Goal: Information Seeking & Learning: Learn about a topic

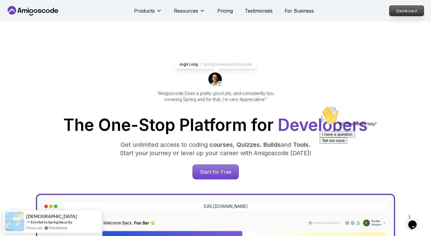
click at [405, 16] on p "Dashboard" at bounding box center [406, 11] width 34 height 10
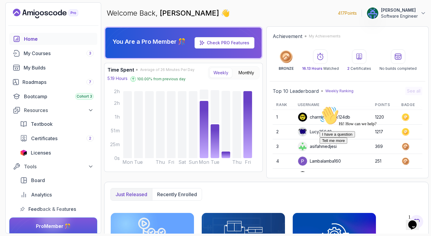
click at [319, 106] on icon "Chat attention grabber" at bounding box center [319, 106] width 0 height 0
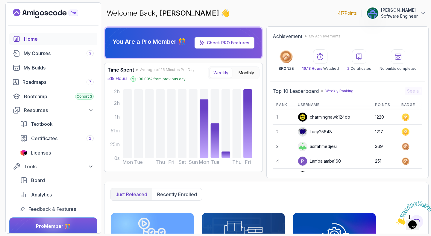
click at [396, 220] on icon "Close" at bounding box center [396, 222] width 0 height 5
click at [60, 56] on div "My Courses 3" at bounding box center [59, 53] width 70 height 7
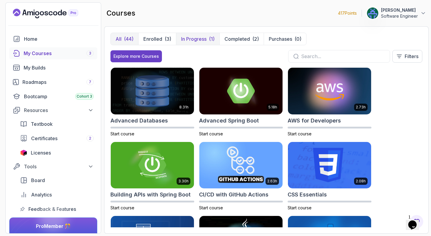
click at [198, 39] on p "In Progress" at bounding box center [193, 38] width 25 height 7
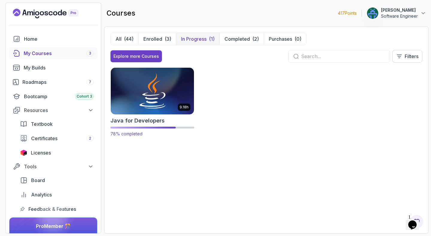
click at [169, 100] on img at bounding box center [152, 90] width 87 height 49
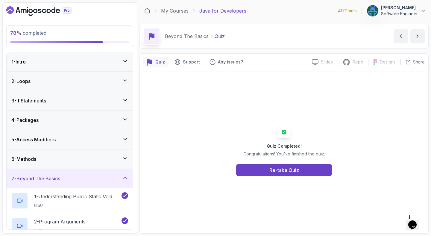
click at [78, 179] on div "7 - Beyond The Basics" at bounding box center [69, 178] width 117 height 7
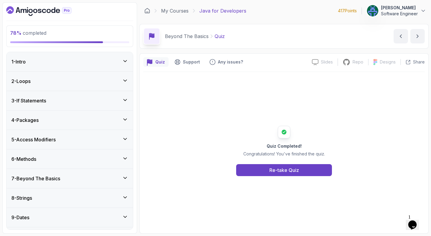
scroll to position [192, 0]
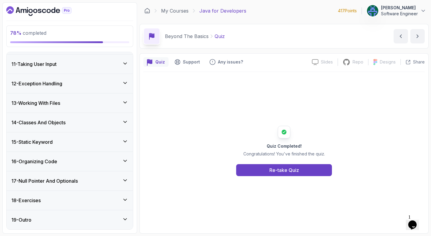
click at [64, 145] on div "15 - Static Keyword" at bounding box center [69, 141] width 117 height 7
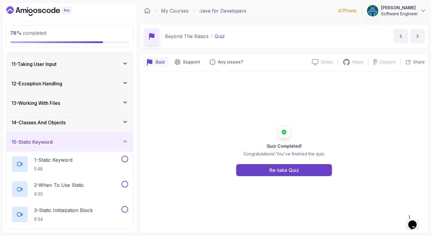
click at [84, 122] on div "14 - Classes And Objects" at bounding box center [69, 122] width 117 height 7
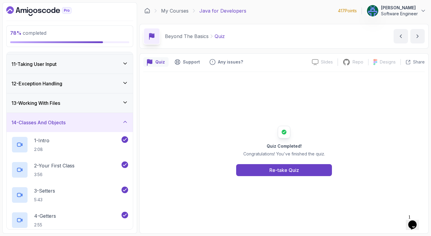
click at [84, 122] on div "14 - Classes And Objects" at bounding box center [69, 122] width 117 height 7
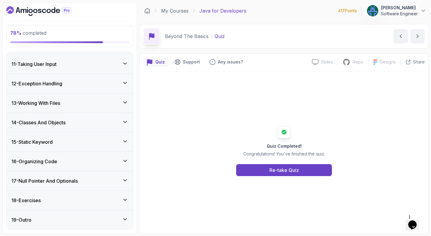
click at [80, 142] on div "15 - Static Keyword" at bounding box center [69, 141] width 117 height 7
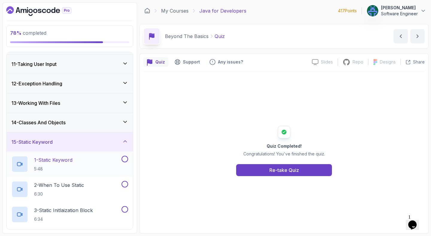
click at [78, 164] on div "1 - Static Keyword 5:48" at bounding box center [65, 163] width 109 height 17
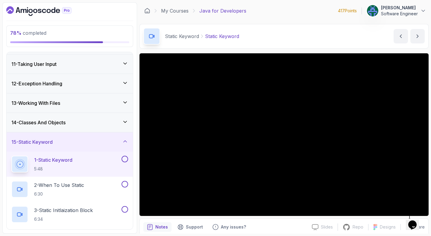
click at [416, 220] on icon "$i18n('chat', 'chat_widget')" at bounding box center [412, 224] width 8 height 9
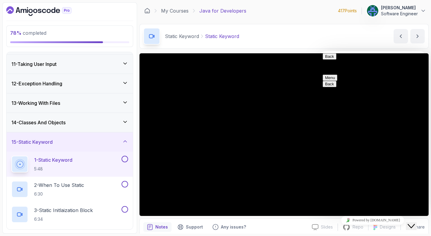
click at [414, 224] on icon "$i18n('chat', 'chat_widget')" at bounding box center [410, 226] width 7 height 4
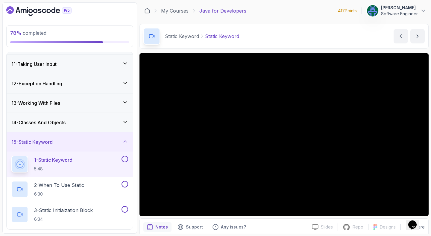
click at [270, 38] on div "Static Keyword Static Keyword Static Keyword by [PERSON_NAME]" at bounding box center [283, 36] width 289 height 25
click at [258, 33] on div "Static Keyword Static Keyword Static Keyword by [PERSON_NAME]" at bounding box center [283, 36] width 289 height 25
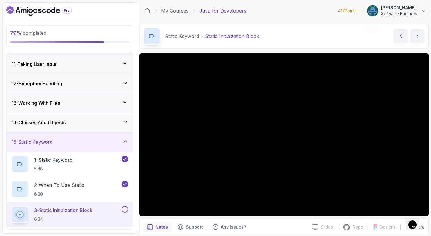
click at [305, 12] on div "My Courses Java for Developers 417 Points [PERSON_NAME] Software Engineer" at bounding box center [283, 10] width 289 height 17
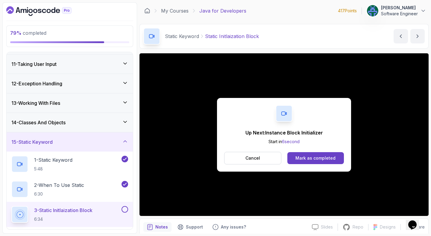
drag, startPoint x: 344, startPoint y: 42, endPoint x: 344, endPoint y: 107, distance: 65.5
click at [344, 42] on div "Static Keyword Static Initlaization Block Static Initlaization Block by [PERSON…" at bounding box center [283, 36] width 289 height 25
click at [316, 154] on button "Mark as completed" at bounding box center [315, 158] width 57 height 12
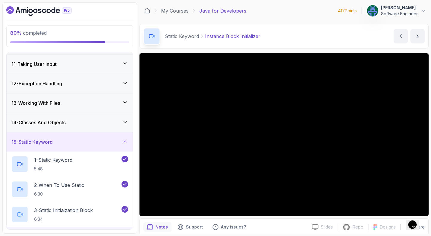
click at [306, 30] on div "Static Keyword Instance Block Initializer Instance Block Initializer by [PERSON…" at bounding box center [283, 36] width 289 height 25
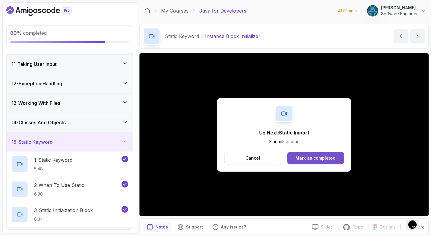
click at [324, 160] on div "Mark as completed" at bounding box center [315, 158] width 40 height 6
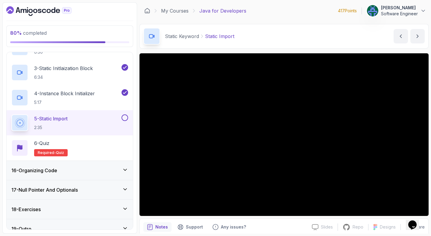
scroll to position [334, 0]
click at [275, 24] on div "Static Keyword Static Import Static Import by [PERSON_NAME]" at bounding box center [283, 36] width 289 height 25
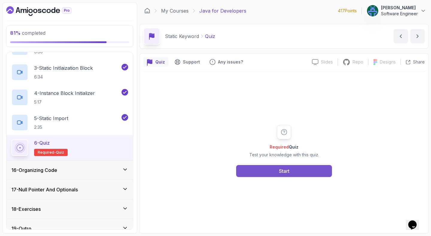
click at [280, 170] on div "Start" at bounding box center [284, 170] width 10 height 7
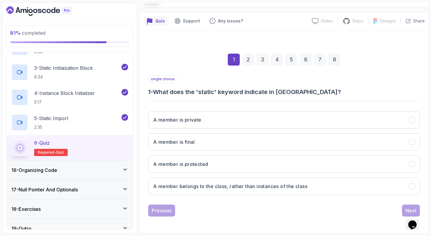
scroll to position [40, 0]
click at [317, 197] on div "A member is private A member is final A member is protected A member belongs to…" at bounding box center [283, 153] width 271 height 93
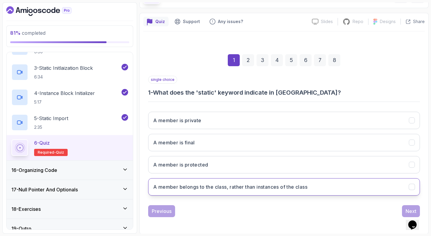
click at [307, 185] on h3 "A member belongs to the class, rather than instances of the class" at bounding box center [230, 186] width 154 height 7
click at [306, 184] on h3 "A member belongs to the class, rather than instances of the class" at bounding box center [230, 186] width 154 height 7
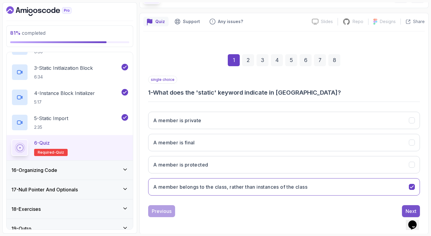
click at [404, 207] on button "Next" at bounding box center [411, 211] width 18 height 12
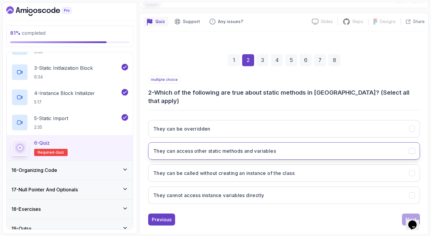
click at [322, 142] on button "They can access other static methods and variables" at bounding box center [283, 150] width 271 height 17
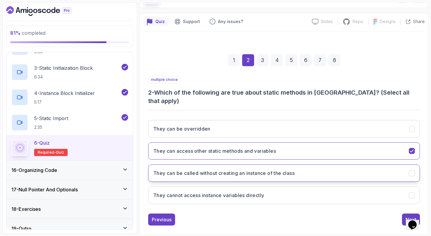
click at [303, 167] on button "They can be called without creating an instance of the class" at bounding box center [283, 172] width 271 height 17
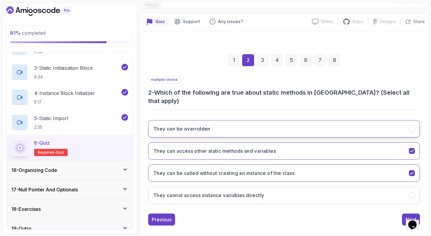
click at [310, 120] on button "They can be overridden" at bounding box center [283, 128] width 271 height 17
click at [405, 213] on button "Next" at bounding box center [411, 219] width 18 height 12
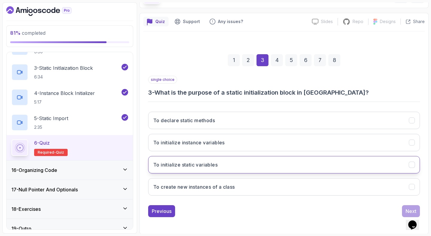
click at [310, 160] on button "To initialize static variables" at bounding box center [283, 164] width 271 height 17
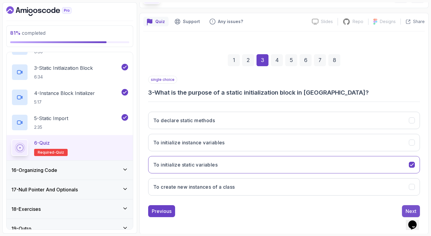
click at [404, 206] on button "Next" at bounding box center [411, 211] width 18 height 12
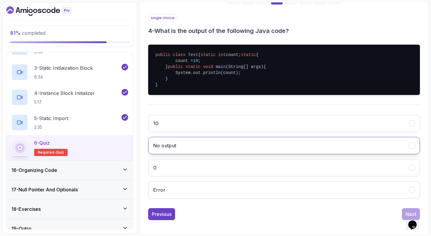
scroll to position [103, 0]
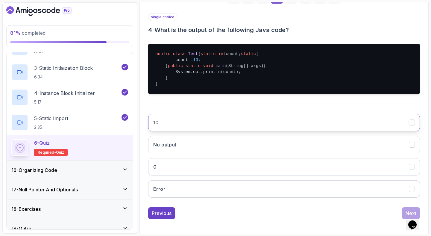
click at [328, 131] on button "10" at bounding box center [283, 122] width 271 height 17
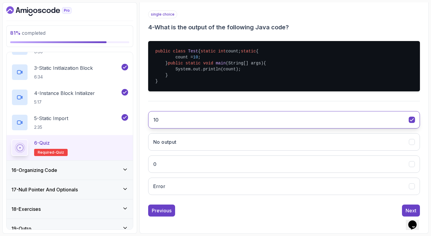
scroll to position [123, 0]
click at [409, 204] on button "Next" at bounding box center [411, 210] width 18 height 12
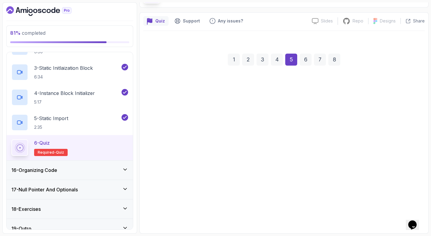
scroll to position [41, 0]
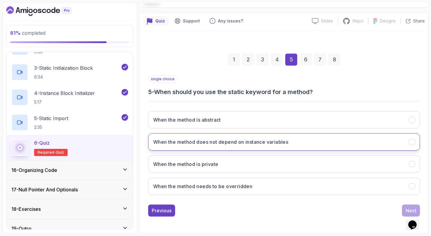
click at [327, 147] on button "When the method does not depend on instance variables" at bounding box center [283, 141] width 271 height 17
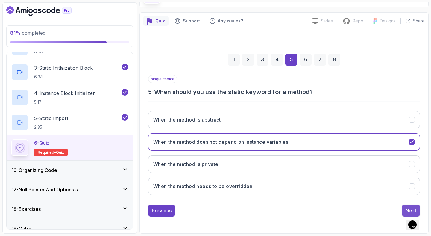
click at [407, 207] on div "Next" at bounding box center [410, 210] width 11 height 7
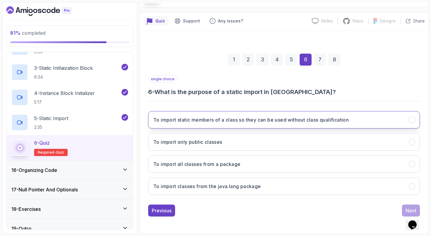
click at [302, 125] on button "To import static members of a class so they can be used without class qualifica…" at bounding box center [283, 119] width 271 height 17
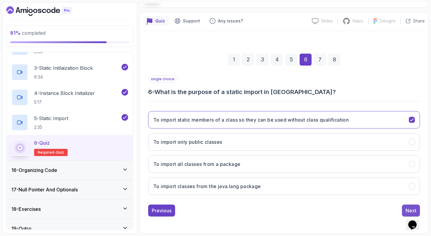
click at [402, 208] on button "Next" at bounding box center [411, 210] width 18 height 12
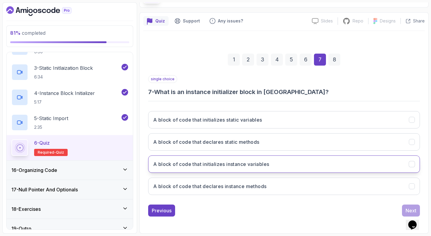
click at [282, 167] on button "A block of code that initializes instance variables" at bounding box center [283, 163] width 271 height 17
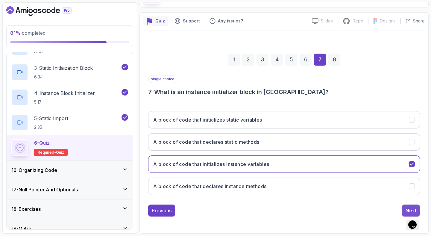
click at [408, 205] on button "Next" at bounding box center [411, 210] width 18 height 12
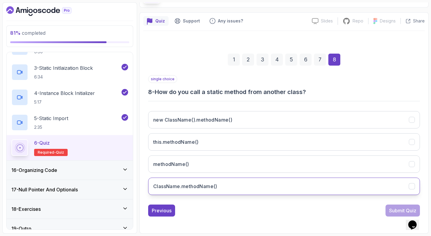
click at [274, 185] on button "ClassName.methodName()" at bounding box center [283, 185] width 271 height 17
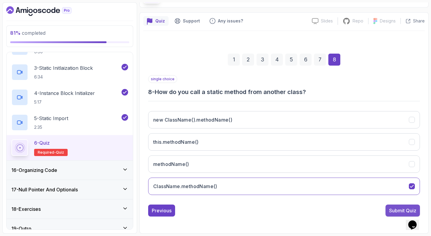
click at [400, 214] on button "Submit Quiz" at bounding box center [402, 210] width 34 height 12
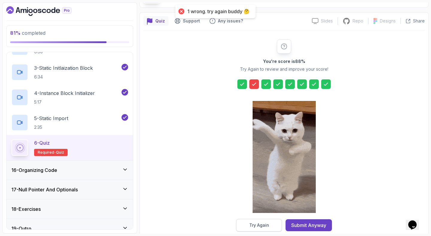
click at [261, 226] on div "Try Again" at bounding box center [259, 225] width 20 height 6
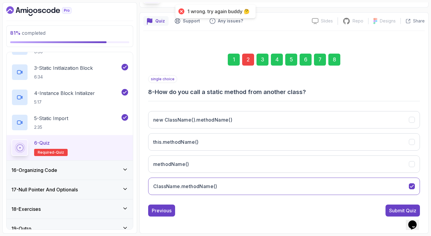
click at [249, 57] on div "2" at bounding box center [248, 60] width 12 height 12
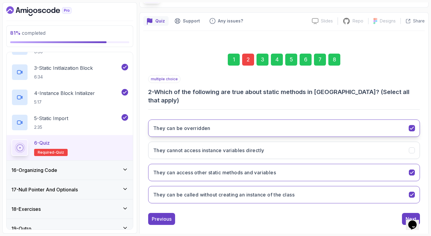
click at [324, 124] on button "They can be overridden" at bounding box center [283, 127] width 271 height 17
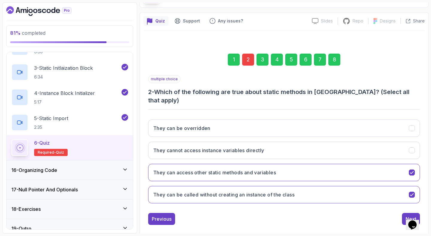
click at [332, 57] on div "8" at bounding box center [334, 60] width 12 height 12
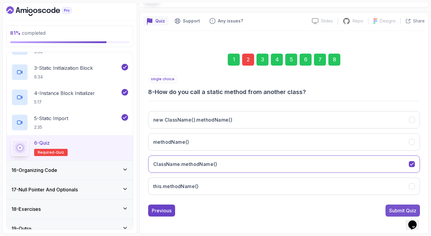
click at [386, 209] on button "Submit Quiz" at bounding box center [402, 210] width 34 height 12
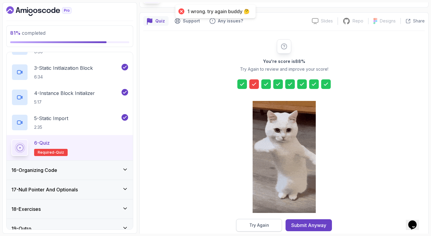
click at [266, 225] on div "Try Again" at bounding box center [259, 225] width 20 height 6
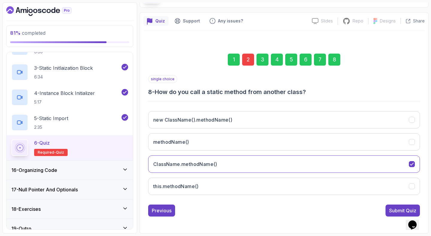
click at [246, 57] on div "2" at bounding box center [248, 60] width 12 height 12
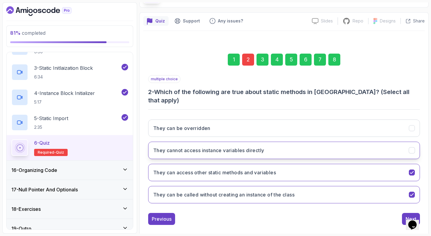
click at [319, 147] on button "They cannot access instance variables directly" at bounding box center [283, 149] width 271 height 17
click at [406, 215] on div "Next" at bounding box center [410, 218] width 11 height 7
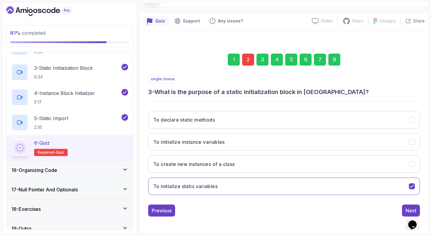
click at [330, 60] on div "8" at bounding box center [334, 60] width 12 height 12
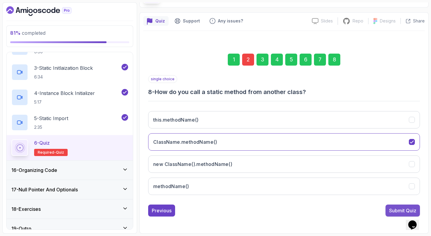
click at [394, 205] on button "Submit Quiz" at bounding box center [402, 210] width 34 height 12
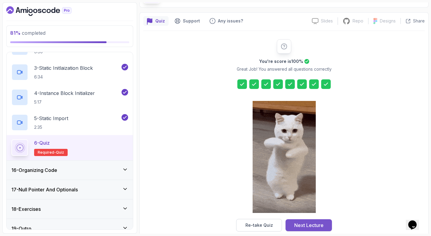
click at [315, 225] on div "Next Lecture" at bounding box center [308, 224] width 29 height 7
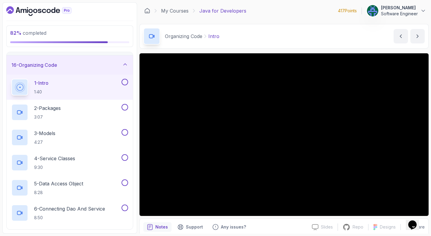
scroll to position [287, 0]
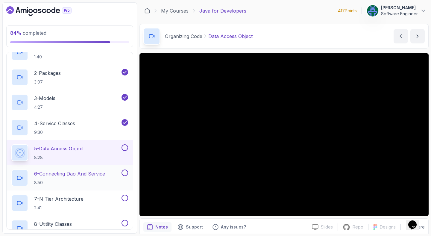
scroll to position [418, 0]
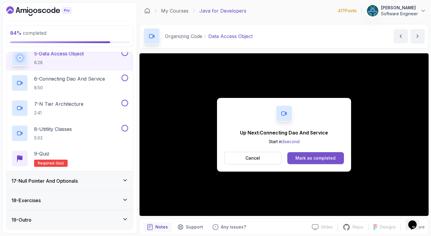
click at [334, 155] on button "Mark as completed" at bounding box center [315, 158] width 57 height 12
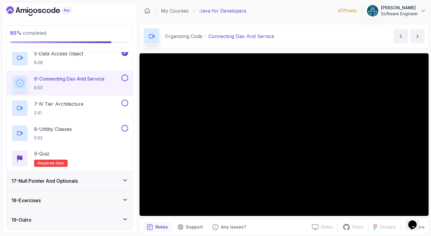
click at [291, 33] on div "Organizing Code Connecting Dao And Service Connecting Dao And Service by [PERSO…" at bounding box center [283, 36] width 289 height 25
click at [95, 180] on div "17 - Null Pointer And Optionals" at bounding box center [69, 180] width 117 height 7
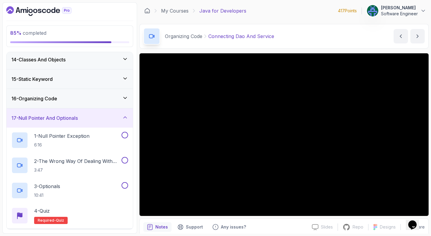
scroll to position [292, 0]
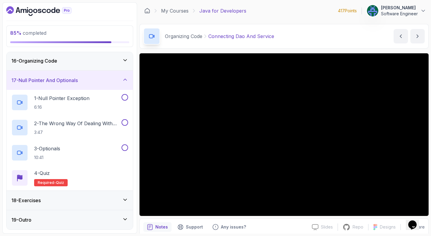
click at [105, 83] on div "17 - Null Pointer And Optionals" at bounding box center [69, 80] width 117 height 7
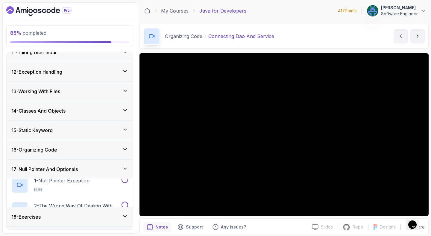
scroll to position [192, 0]
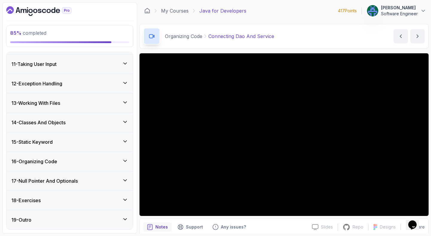
click at [84, 161] on div "16 - Organizing Code" at bounding box center [69, 161] width 117 height 7
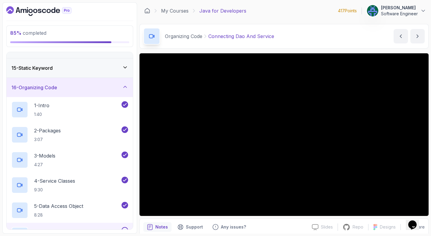
scroll to position [418, 0]
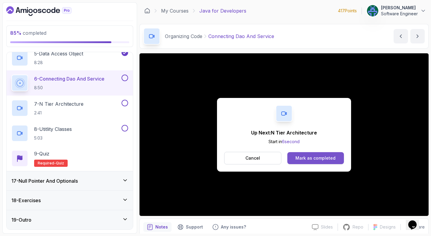
click at [319, 159] on div "Mark as completed" at bounding box center [315, 158] width 40 height 6
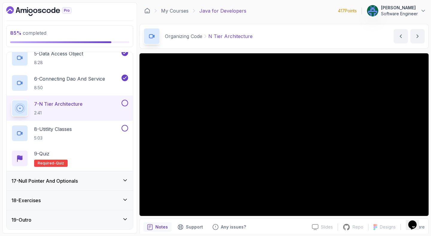
click at [279, 10] on div "My Courses Java for Developers 417 Points [PERSON_NAME] Software Engineer" at bounding box center [283, 10] width 289 height 17
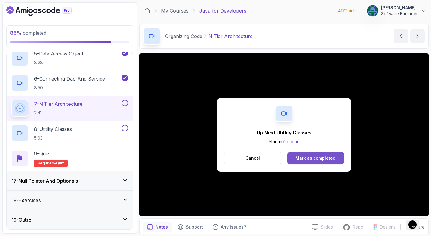
click at [312, 158] on div "Mark as completed" at bounding box center [315, 158] width 40 height 6
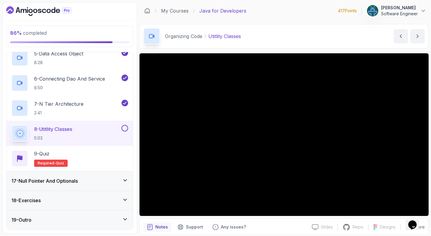
click at [297, 30] on div "Organizing Code Utitlity Classes Utitlity Classes by [PERSON_NAME]" at bounding box center [283, 36] width 289 height 25
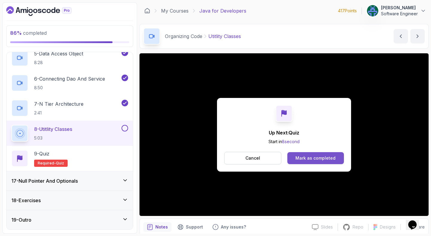
click at [318, 158] on div "Mark as completed" at bounding box center [315, 158] width 40 height 6
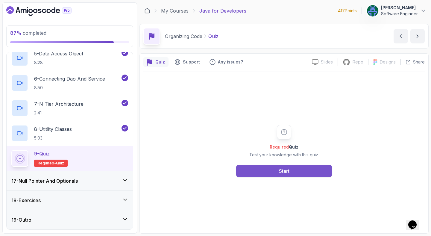
click at [301, 168] on button "Start" at bounding box center [284, 171] width 96 height 12
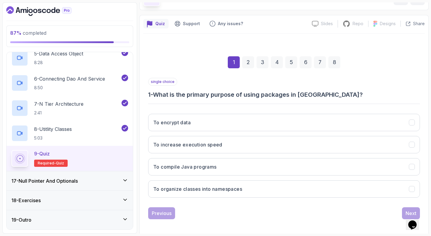
scroll to position [41, 0]
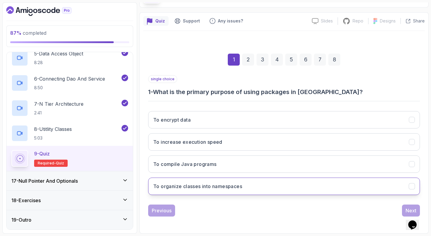
click at [291, 184] on button "To organize classes into namespaces" at bounding box center [283, 185] width 271 height 17
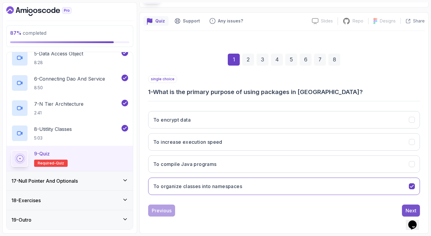
click at [410, 207] on div "Next" at bounding box center [410, 210] width 11 height 7
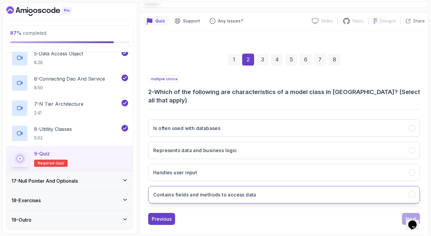
click at [347, 186] on button "Contains fields and methods to access data" at bounding box center [283, 194] width 271 height 17
click at [411, 213] on button "Next" at bounding box center [411, 219] width 18 height 12
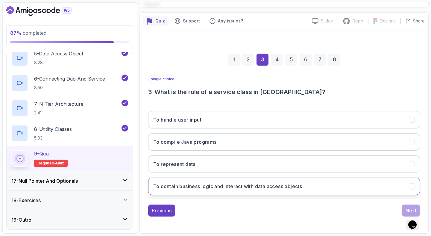
click at [288, 187] on h3 "To contain business logic and interact with data access objects" at bounding box center [227, 185] width 149 height 7
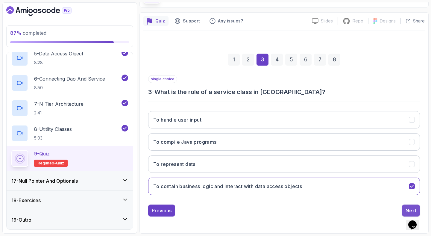
click at [405, 209] on button "Next" at bounding box center [411, 210] width 18 height 12
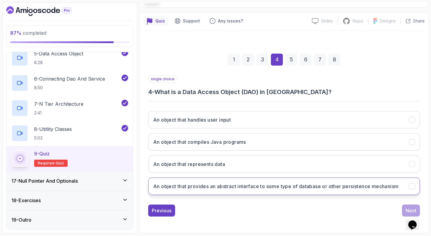
click at [329, 181] on button "An object that provides an abstract interface to some type of database or other…" at bounding box center [283, 185] width 271 height 17
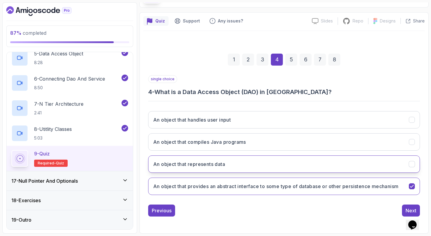
click at [304, 162] on button "An object that represents data" at bounding box center [283, 163] width 271 height 17
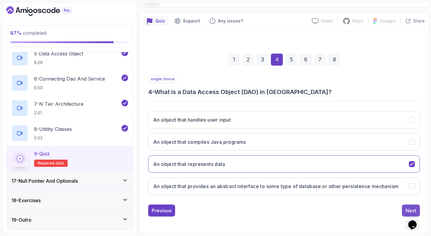
click at [403, 215] on button "Next" at bounding box center [411, 210] width 18 height 12
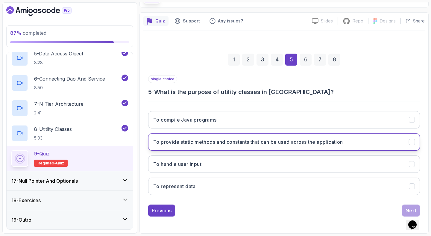
click at [334, 135] on button "To provide static methods and constants that can be used across the application" at bounding box center [283, 141] width 271 height 17
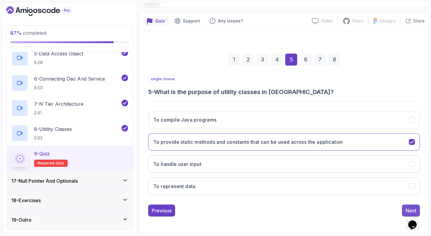
click at [405, 205] on button "Next" at bounding box center [411, 210] width 18 height 12
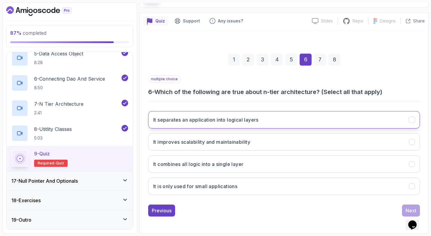
click at [282, 120] on button "It separates an application into logical layers" at bounding box center [283, 119] width 271 height 17
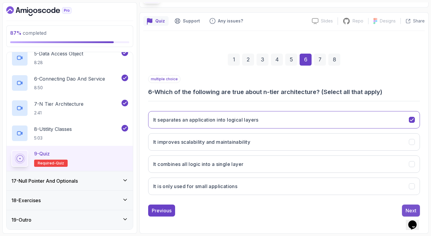
click at [403, 211] on button "Next" at bounding box center [411, 210] width 18 height 12
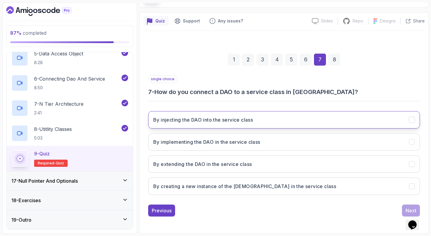
click at [328, 120] on button "By injecting the DAO into the service class" at bounding box center [283, 119] width 271 height 17
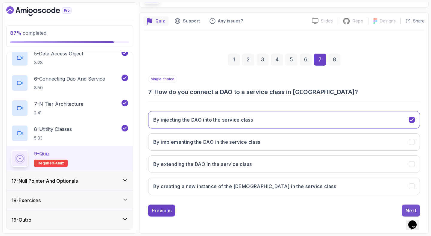
click at [408, 207] on div "Next" at bounding box center [410, 210] width 11 height 7
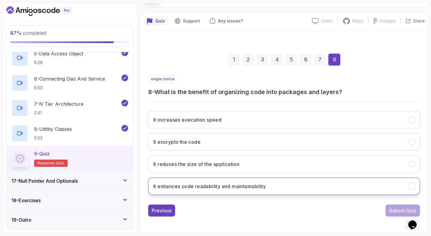
click at [309, 189] on button "It enhances code readability and maintainability" at bounding box center [283, 185] width 271 height 17
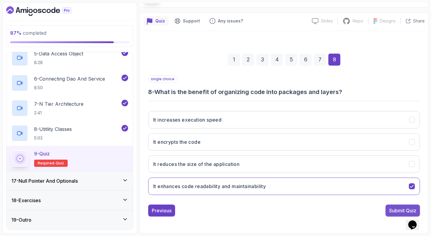
click at [390, 211] on div "Submit Quiz" at bounding box center [402, 210] width 27 height 7
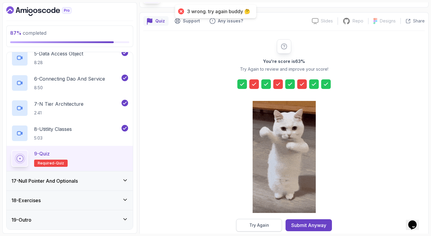
click at [247, 224] on button "Try Again" at bounding box center [259, 225] width 46 height 13
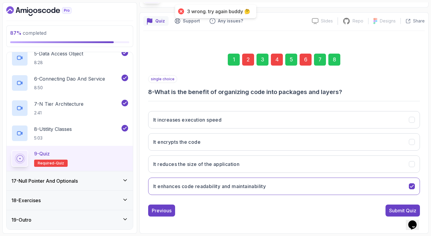
click at [245, 62] on div "2" at bounding box center [248, 60] width 12 height 12
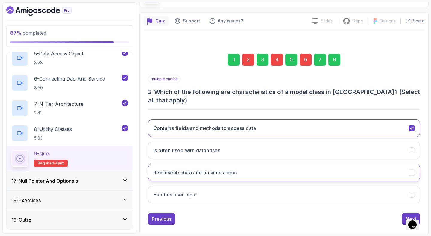
click at [247, 164] on button "Represents data and business logic" at bounding box center [283, 172] width 271 height 17
click at [280, 119] on button "Contains fields and methods to access data" at bounding box center [283, 127] width 271 height 17
click at [408, 215] on div "Next" at bounding box center [410, 218] width 11 height 7
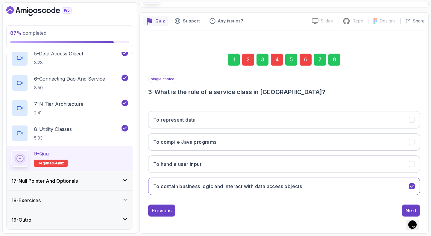
click at [337, 56] on div "8" at bounding box center [334, 60] width 12 height 12
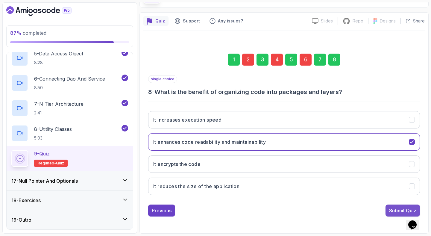
click at [395, 210] on div "Submit Quiz" at bounding box center [402, 210] width 27 height 7
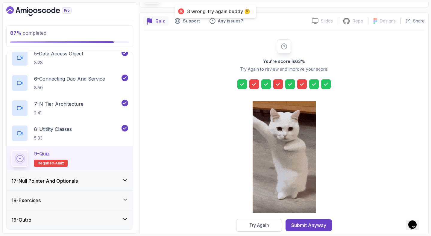
click at [256, 222] on div "Try Again" at bounding box center [259, 225] width 20 height 6
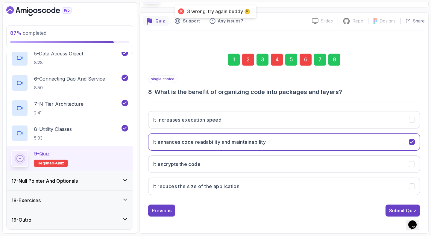
click at [249, 59] on div "2" at bounding box center [248, 60] width 12 height 12
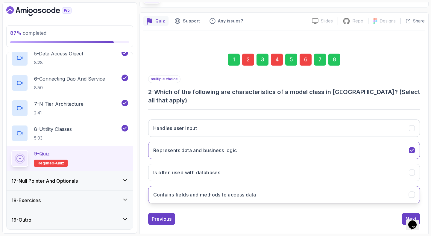
click at [244, 191] on h3 "Contains fields and methods to access data" at bounding box center [204, 194] width 103 height 7
click at [274, 141] on button "Represents data and business logic" at bounding box center [283, 149] width 271 height 17
click at [254, 141] on button "Represents data and business logic" at bounding box center [283, 149] width 271 height 17
click at [410, 213] on button "Next" at bounding box center [411, 219] width 18 height 12
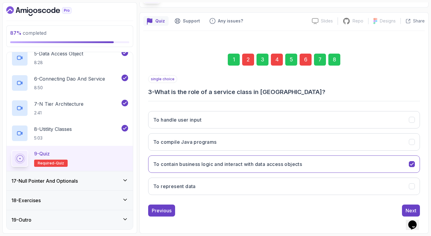
click at [337, 59] on div "8" at bounding box center [334, 60] width 12 height 12
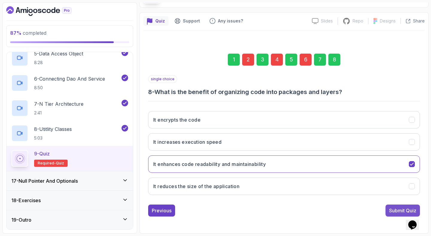
click at [391, 210] on div "Submit Quiz" at bounding box center [402, 210] width 27 height 7
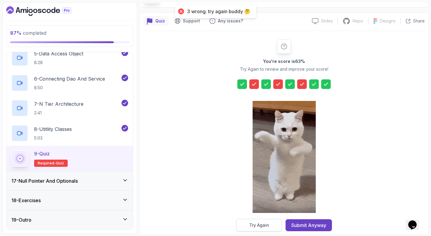
click at [256, 227] on div "Try Again" at bounding box center [259, 225] width 20 height 6
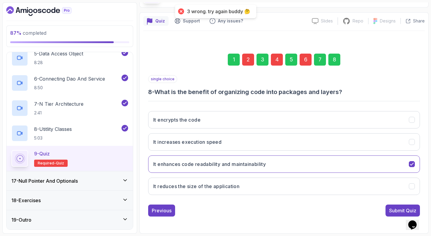
click at [245, 55] on div "2" at bounding box center [248, 60] width 12 height 12
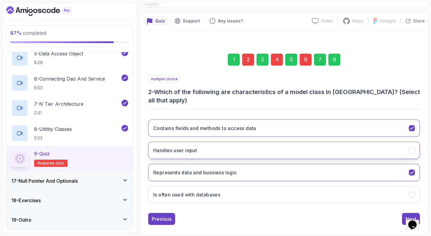
click at [233, 144] on button "Handles user input" at bounding box center [283, 149] width 271 height 17
click at [413, 215] on div "Next" at bounding box center [410, 218] width 11 height 7
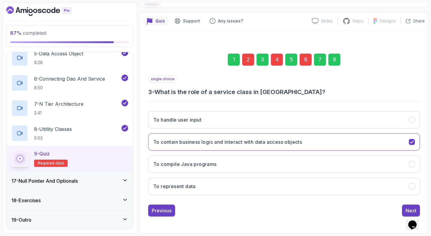
click at [333, 64] on div "8" at bounding box center [334, 60] width 12 height 12
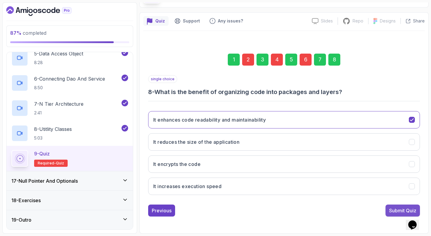
click at [391, 210] on div "Submit Quiz" at bounding box center [402, 210] width 27 height 7
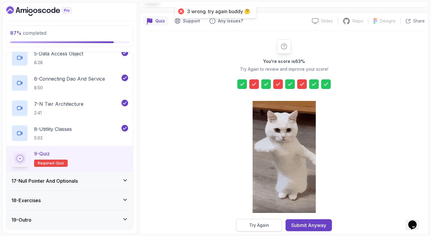
click at [254, 227] on div "Try Again" at bounding box center [259, 225] width 20 height 6
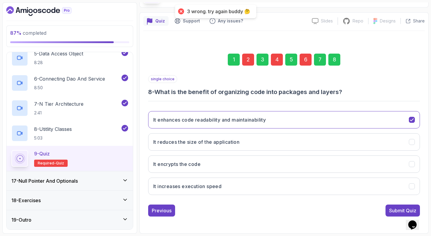
click at [251, 62] on div "2" at bounding box center [248, 60] width 12 height 12
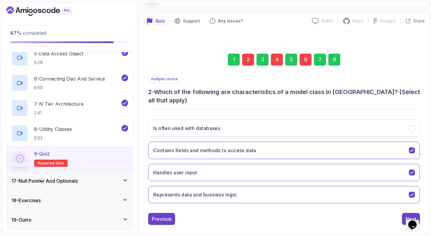
click at [250, 60] on div "2" at bounding box center [248, 60] width 12 height 12
click at [201, 164] on button "Handles user input" at bounding box center [283, 172] width 271 height 17
click at [209, 191] on h3 "Represents data and business logic" at bounding box center [195, 194] width 84 height 7
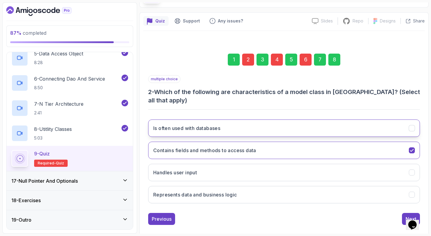
click at [225, 123] on button "Is often used with databases" at bounding box center [283, 127] width 271 height 17
click at [405, 215] on div "Next" at bounding box center [410, 218] width 11 height 7
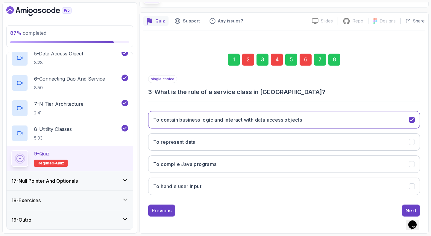
click at [335, 65] on div "8" at bounding box center [334, 60] width 12 height 12
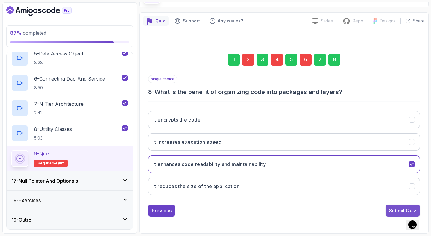
click at [389, 208] on div "Submit Quiz" at bounding box center [402, 210] width 27 height 7
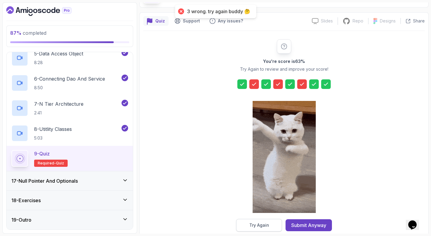
click at [268, 221] on button "Try Again" at bounding box center [259, 225] width 46 height 13
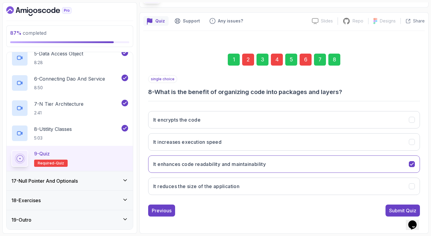
click at [279, 59] on div "4" at bounding box center [277, 60] width 12 height 12
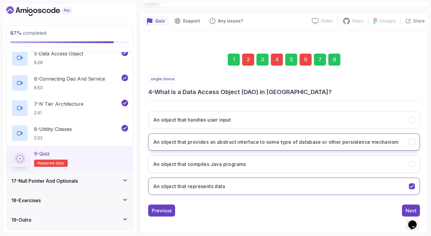
click at [243, 145] on h3 "An object that provides an abstract interface to some type of database or other…" at bounding box center [275, 141] width 245 height 7
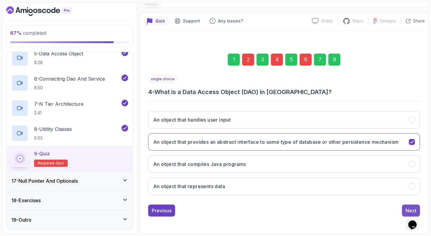
click at [404, 215] on button "Next" at bounding box center [411, 210] width 18 height 12
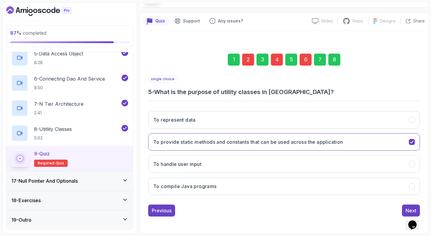
click at [302, 59] on div "6" at bounding box center [305, 60] width 12 height 12
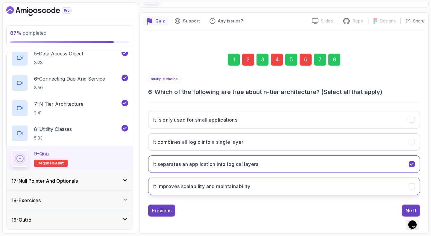
click at [238, 185] on h3 "It improves scalability and maintainability" at bounding box center [201, 185] width 97 height 7
click at [333, 57] on div "8" at bounding box center [334, 60] width 12 height 12
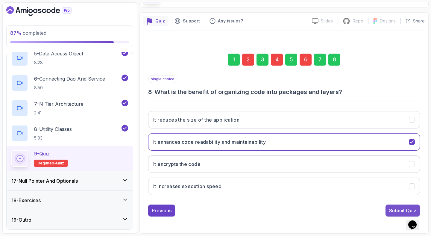
click at [398, 205] on button "Submit Quiz" at bounding box center [402, 210] width 34 height 12
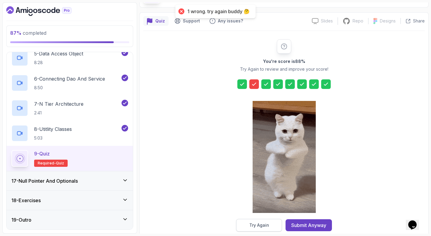
click at [245, 227] on button "Try Again" at bounding box center [259, 225] width 46 height 13
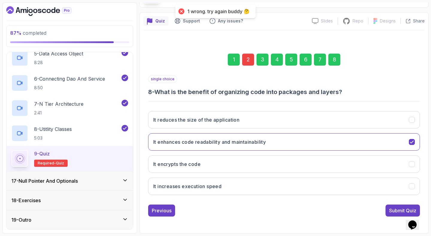
click at [250, 62] on div "2" at bounding box center [248, 60] width 12 height 12
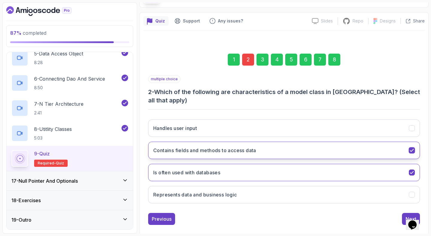
click at [234, 147] on h3 "Contains fields and methods to access data" at bounding box center [204, 150] width 103 height 7
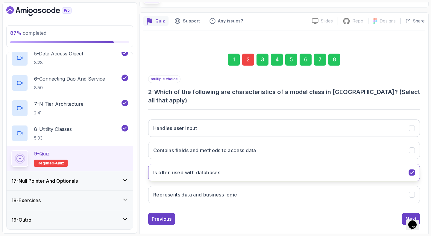
click at [229, 164] on button "Is often used with databases" at bounding box center [283, 172] width 271 height 17
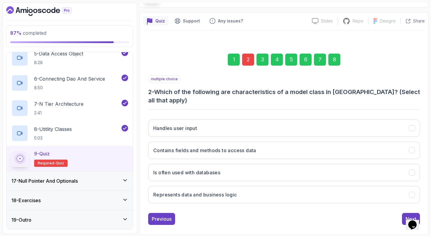
click at [172, 102] on div "multiple choice 2 - Which of the following are characteristics of a model class…" at bounding box center [283, 141] width 271 height 133
click at [241, 147] on h3 "Contains fields and methods to access data" at bounding box center [204, 150] width 103 height 7
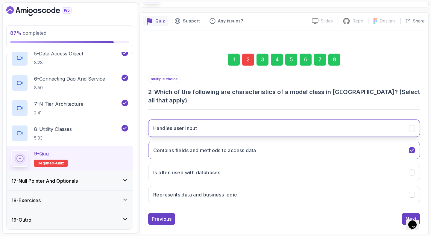
click at [246, 123] on button "Handles user input" at bounding box center [283, 127] width 271 height 17
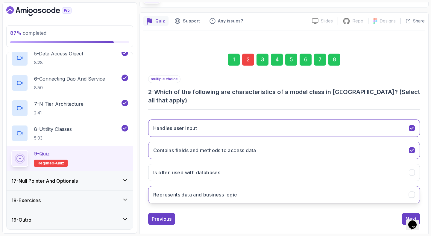
click at [247, 188] on button "Represents data and business logic" at bounding box center [283, 194] width 271 height 17
click at [405, 215] on div "Next" at bounding box center [410, 218] width 11 height 7
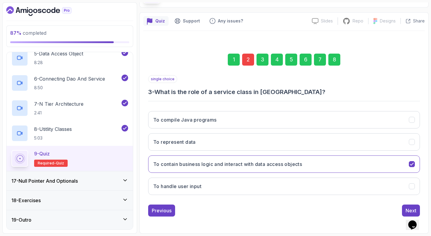
click at [333, 59] on div "8" at bounding box center [334, 60] width 12 height 12
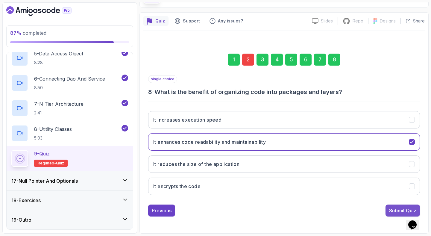
click at [395, 210] on div "Submit Quiz" at bounding box center [402, 210] width 27 height 7
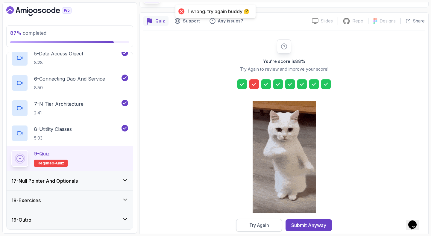
click at [246, 228] on button "Try Again" at bounding box center [259, 225] width 46 height 13
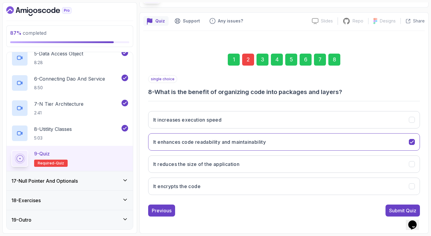
click at [244, 63] on div "2" at bounding box center [248, 60] width 12 height 12
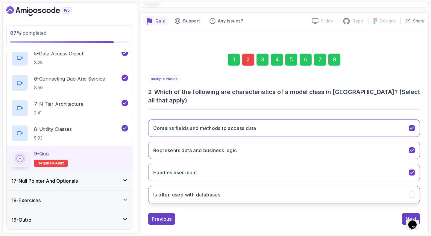
click at [193, 191] on h3 "Is often used with databases" at bounding box center [186, 194] width 67 height 7
click at [410, 215] on div "Next" at bounding box center [410, 218] width 11 height 7
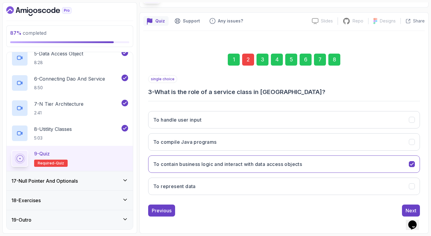
click at [334, 59] on div "8" at bounding box center [334, 60] width 12 height 12
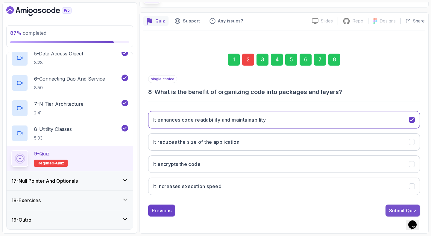
click at [396, 207] on div "Submit Quiz" at bounding box center [402, 210] width 27 height 7
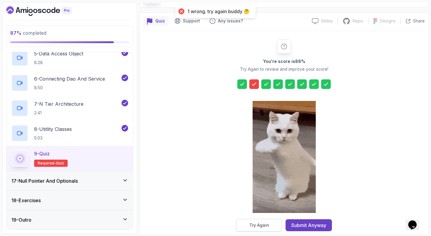
click at [262, 224] on div "Try Again" at bounding box center [259, 225] width 20 height 6
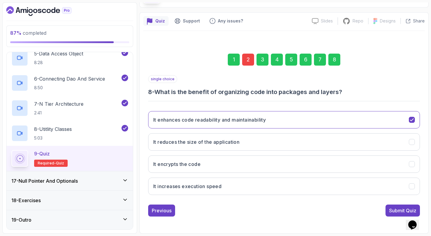
click at [249, 58] on div "2" at bounding box center [248, 60] width 12 height 12
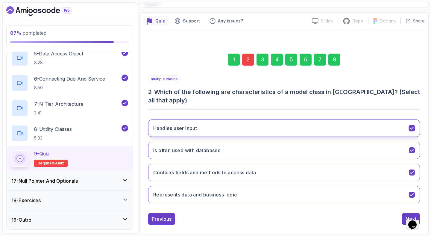
click at [218, 120] on button "Handles user input" at bounding box center [283, 127] width 271 height 17
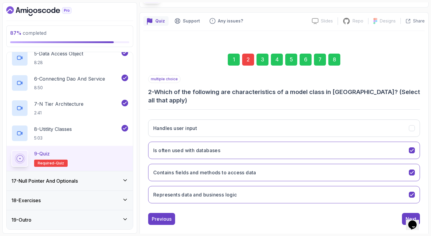
click at [334, 58] on div "8" at bounding box center [334, 60] width 12 height 12
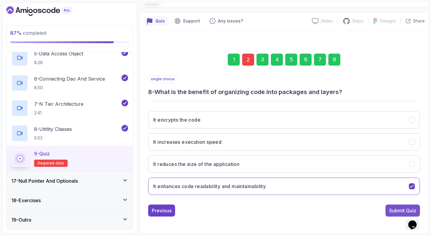
click at [392, 210] on div "Submit Quiz" at bounding box center [402, 210] width 27 height 7
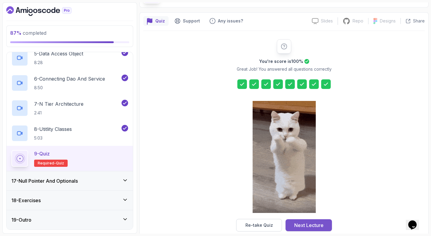
click at [311, 227] on div "Next Lecture" at bounding box center [308, 224] width 29 height 7
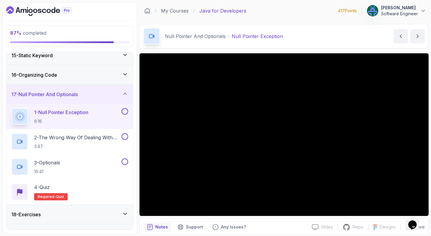
scroll to position [292, 0]
